Goal: Transaction & Acquisition: Purchase product/service

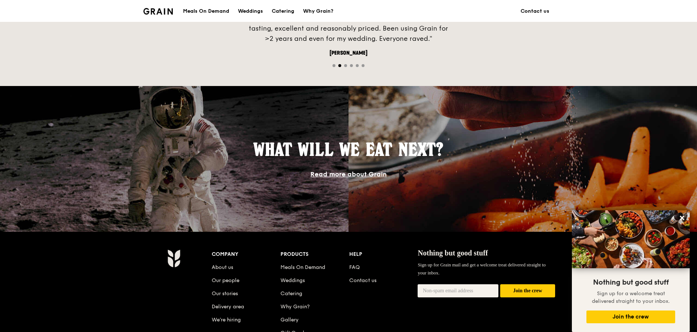
scroll to position [546, 0]
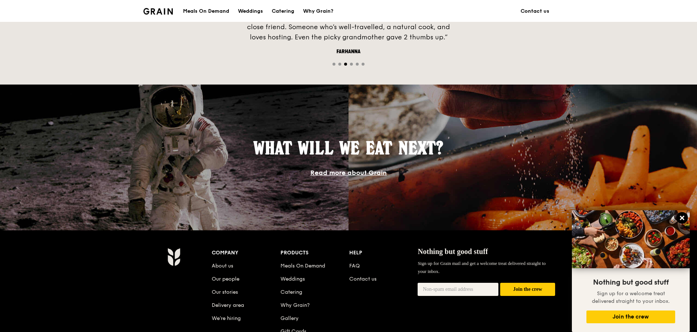
click at [683, 218] on icon at bounding box center [682, 217] width 4 height 4
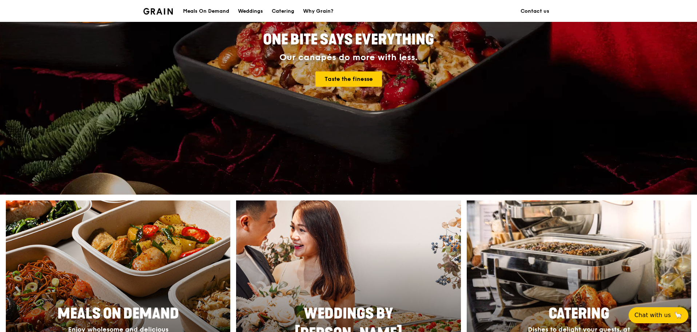
scroll to position [109, 0]
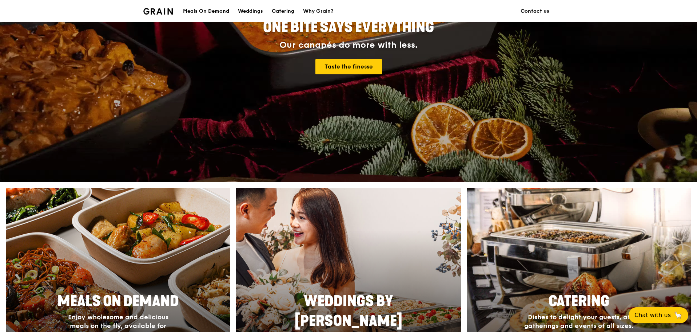
click at [159, 273] on div at bounding box center [118, 293] width 247 height 233
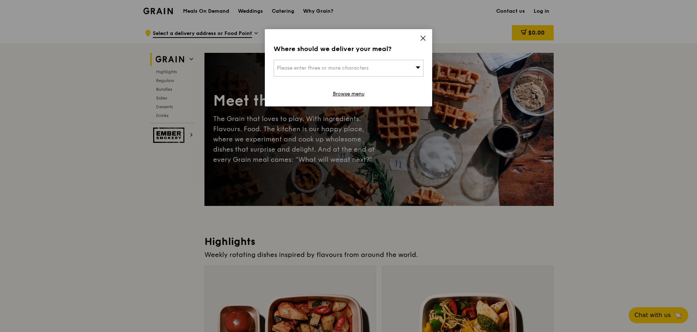
click at [402, 73] on div "Please enter three or more characters" at bounding box center [349, 68] width 150 height 17
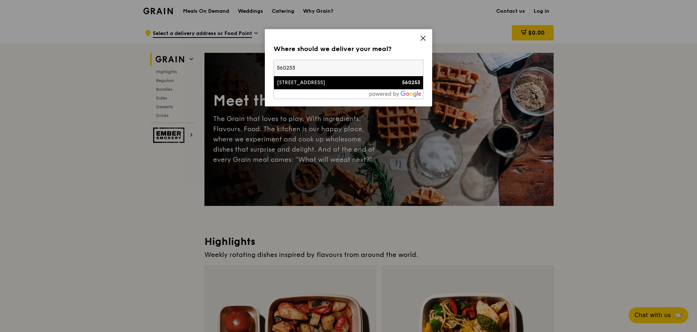
type input "560253"
click at [362, 86] on div "[STREET_ADDRESS]" at bounding box center [331, 82] width 108 height 7
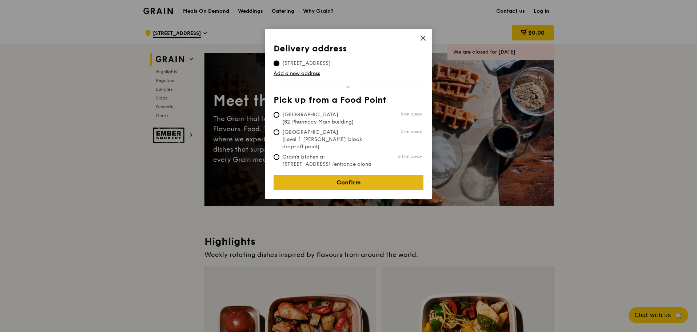
click at [337, 177] on link "Confirm" at bounding box center [349, 182] width 150 height 15
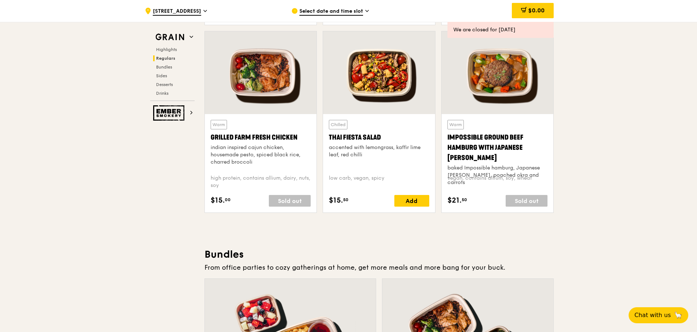
scroll to position [837, 0]
